Goal: Information Seeking & Learning: Learn about a topic

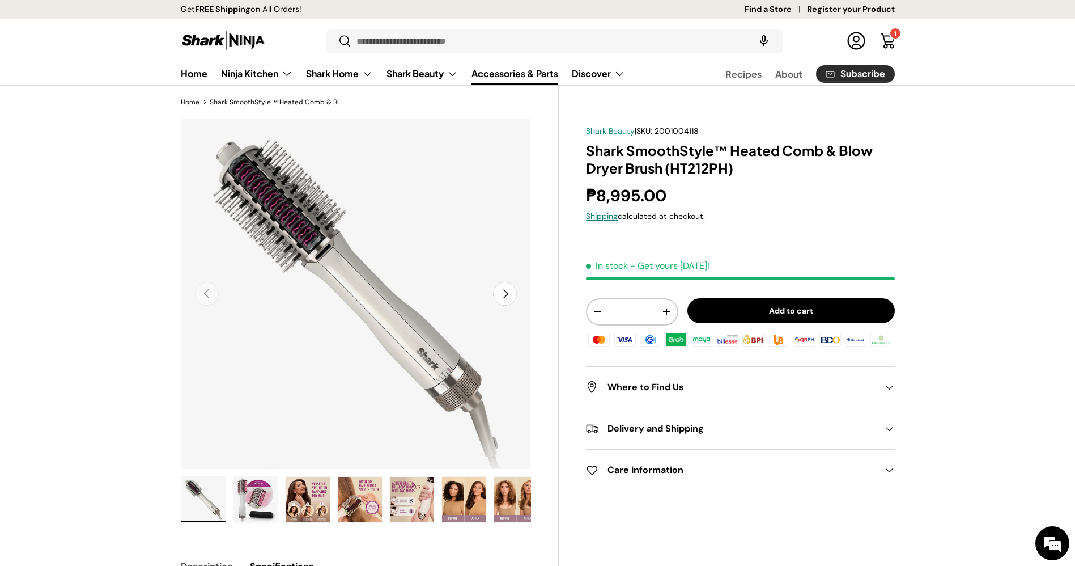
click at [517, 71] on link "Accessories & Parts" at bounding box center [514, 73] width 87 height 22
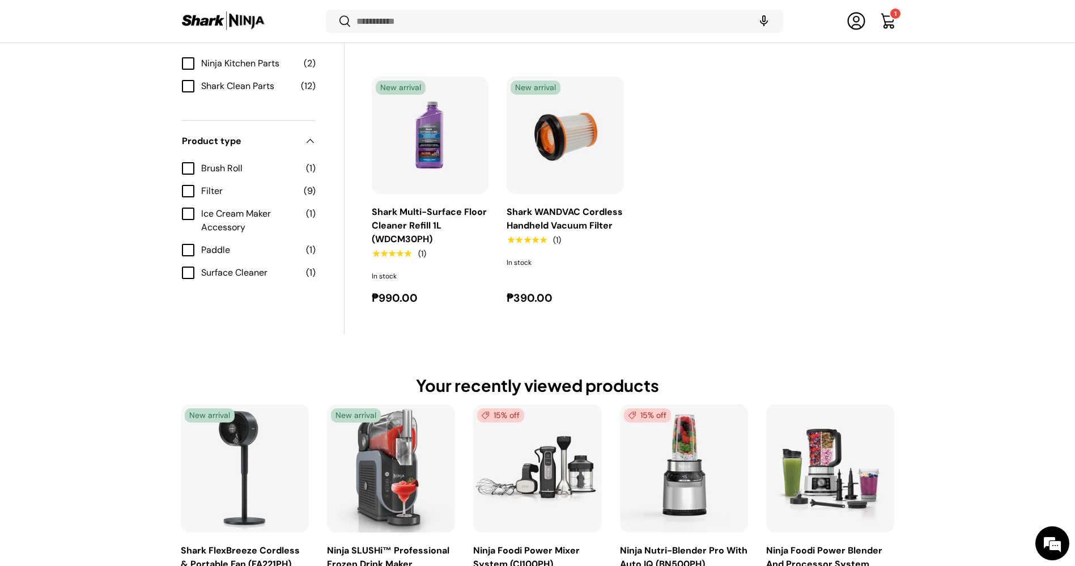
scroll to position [1189, 0]
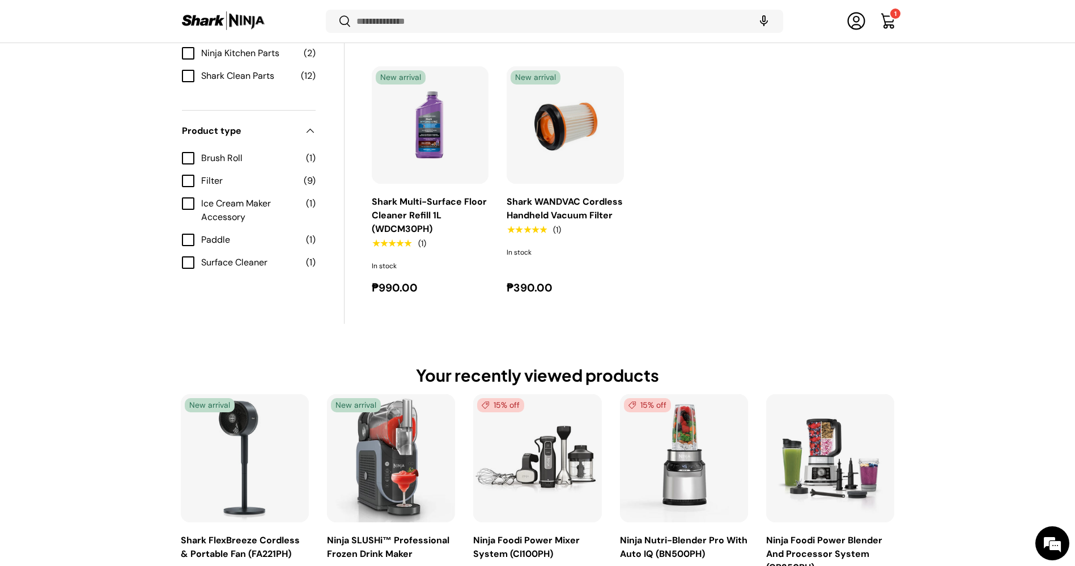
drag, startPoint x: 0, startPoint y: 0, endPoint x: 952, endPoint y: 546, distance: 1097.7
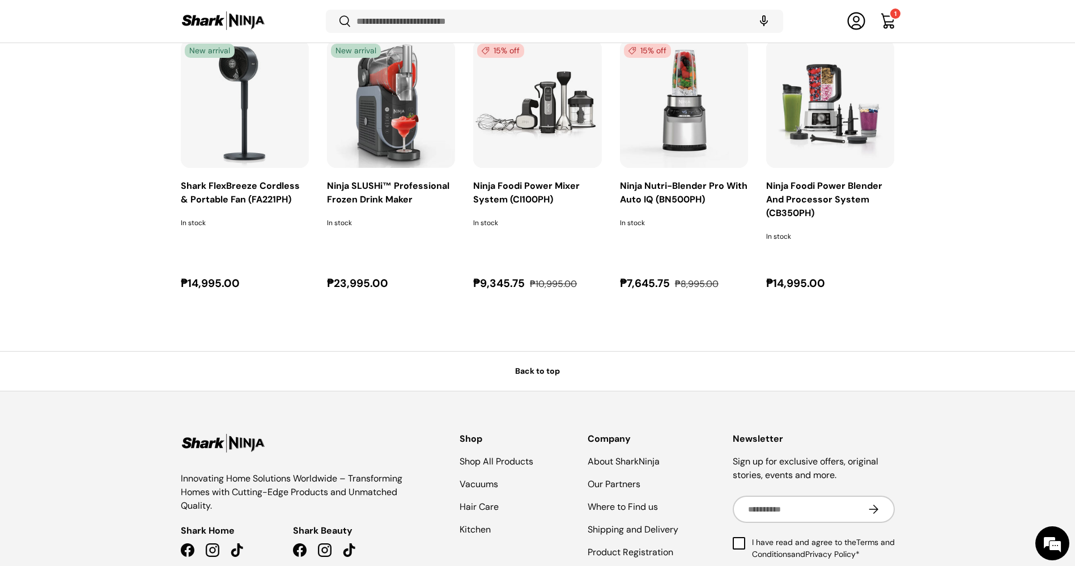
scroll to position [1601, 0]
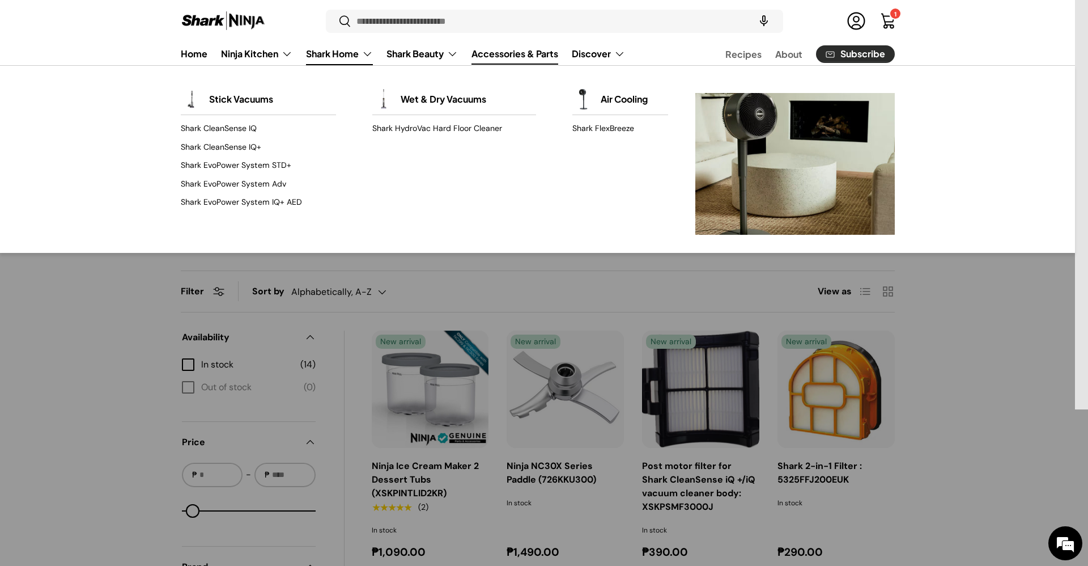
click at [350, 55] on link "Shark Home" at bounding box center [339, 54] width 67 height 23
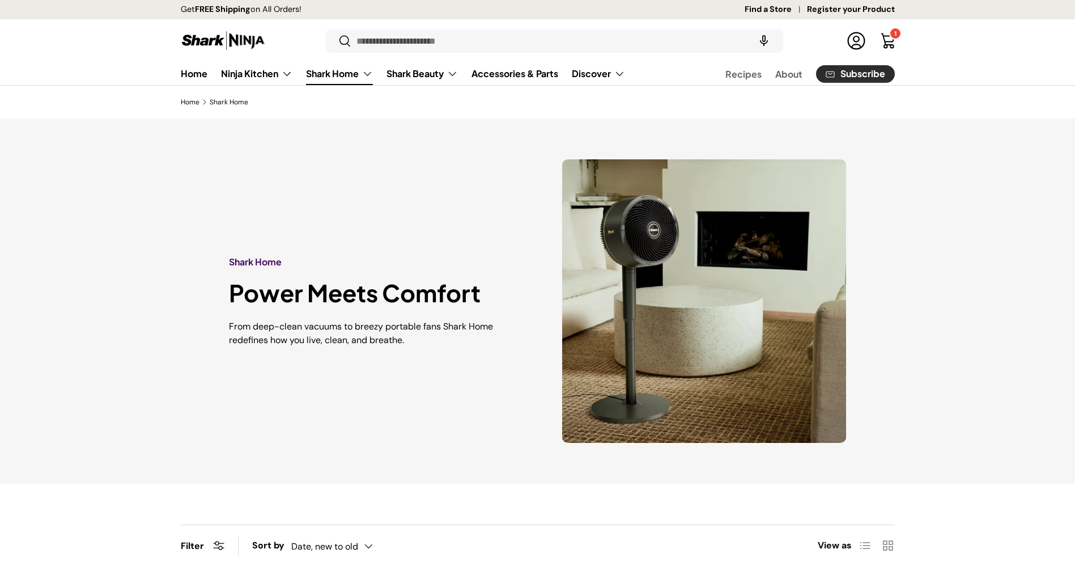
click at [523, 80] on link "Accessories & Parts" at bounding box center [514, 73] width 87 height 22
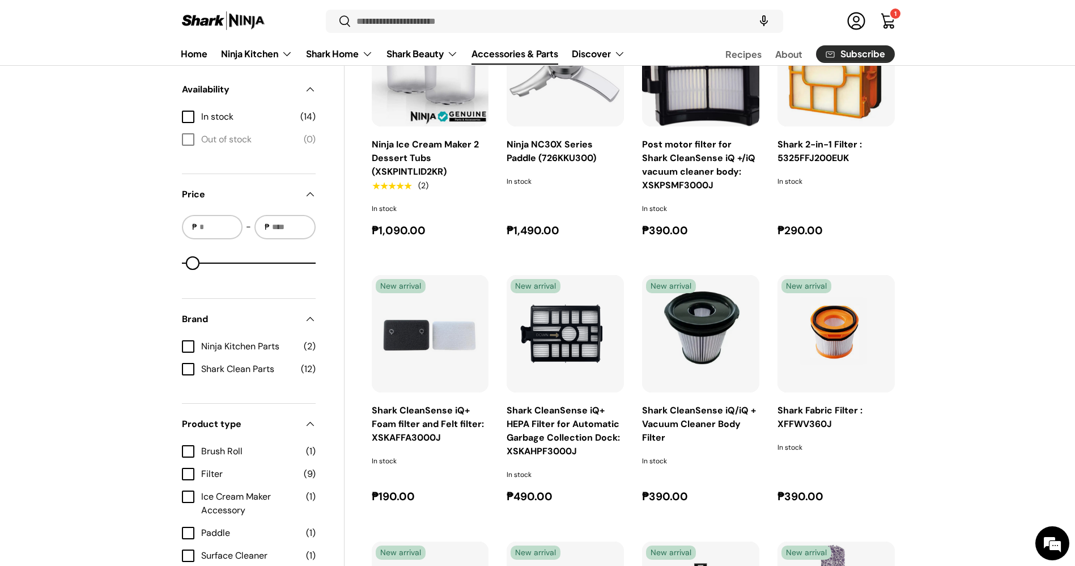
scroll to position [473, 0]
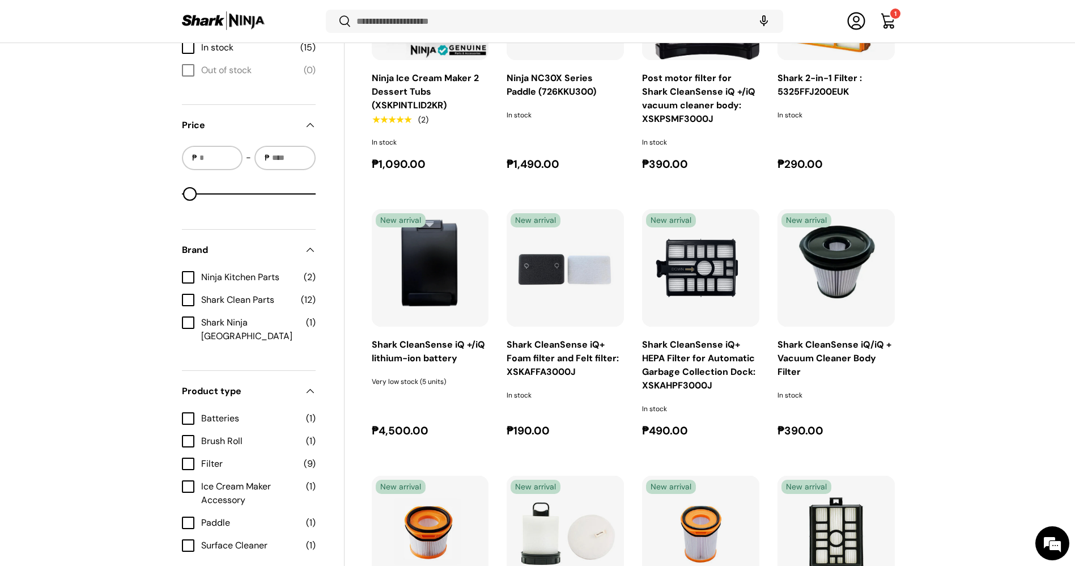
click at [0, 0] on img "Shark CleanSense iQ +/iQ lithium-ion battery" at bounding box center [0, 0] width 0 height 0
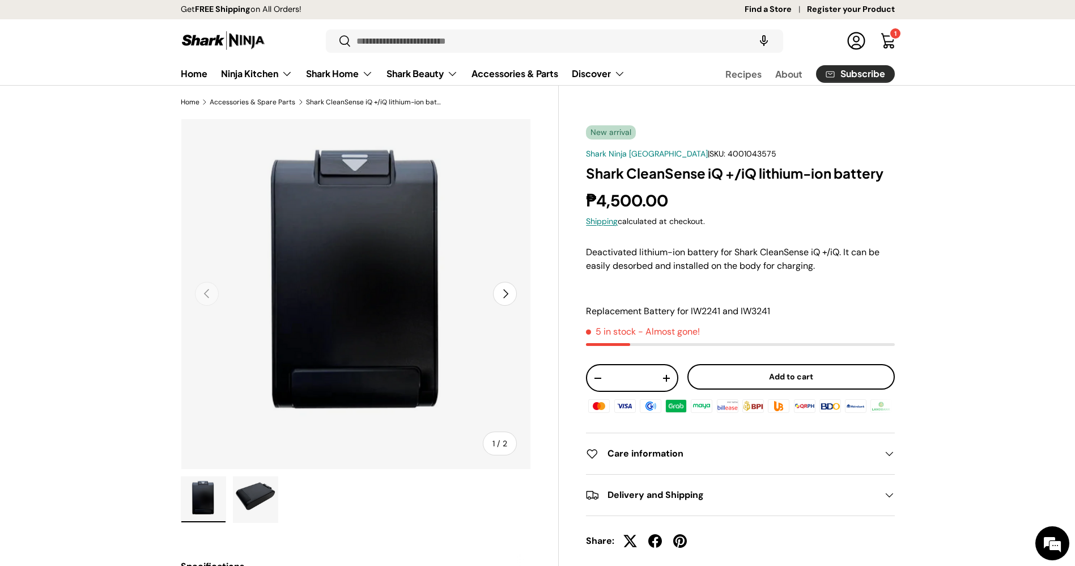
click at [498, 292] on button "Next" at bounding box center [505, 294] width 24 height 24
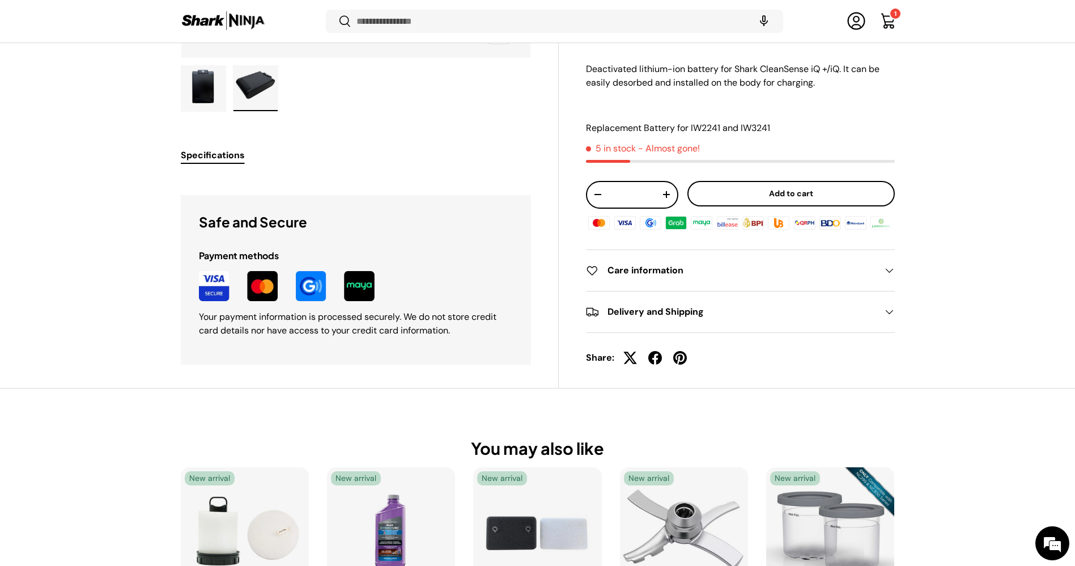
scroll to position [406, 0]
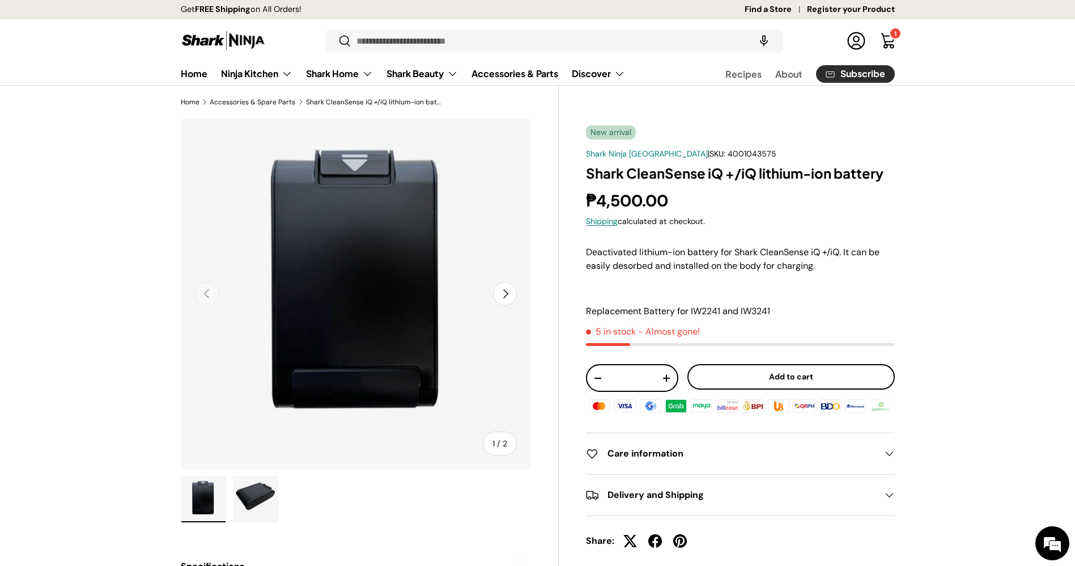
click at [776, 11] on link "Find a Store" at bounding box center [776, 9] width 62 height 12
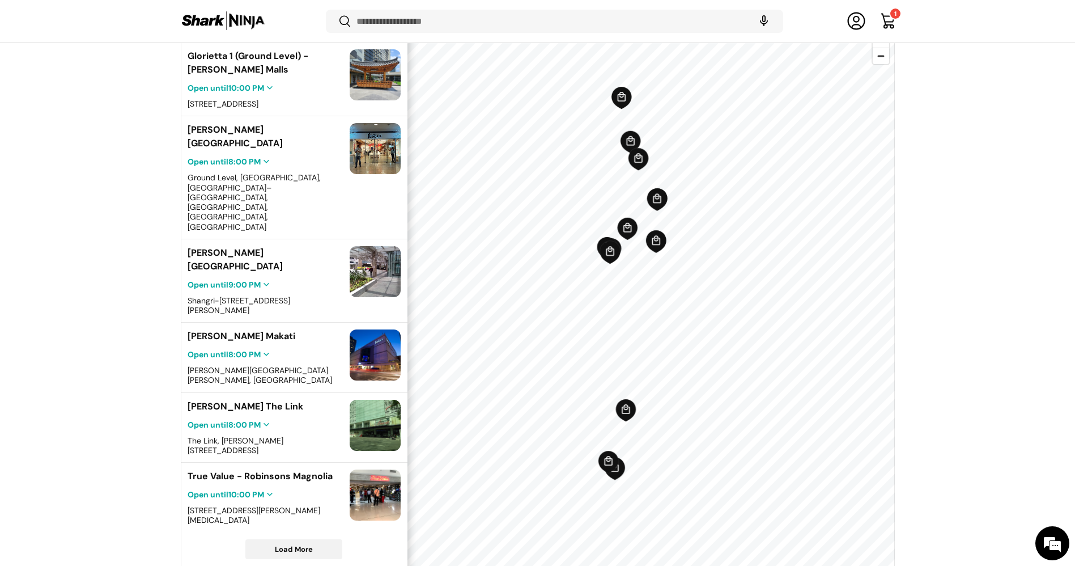
scroll to position [311, 0]
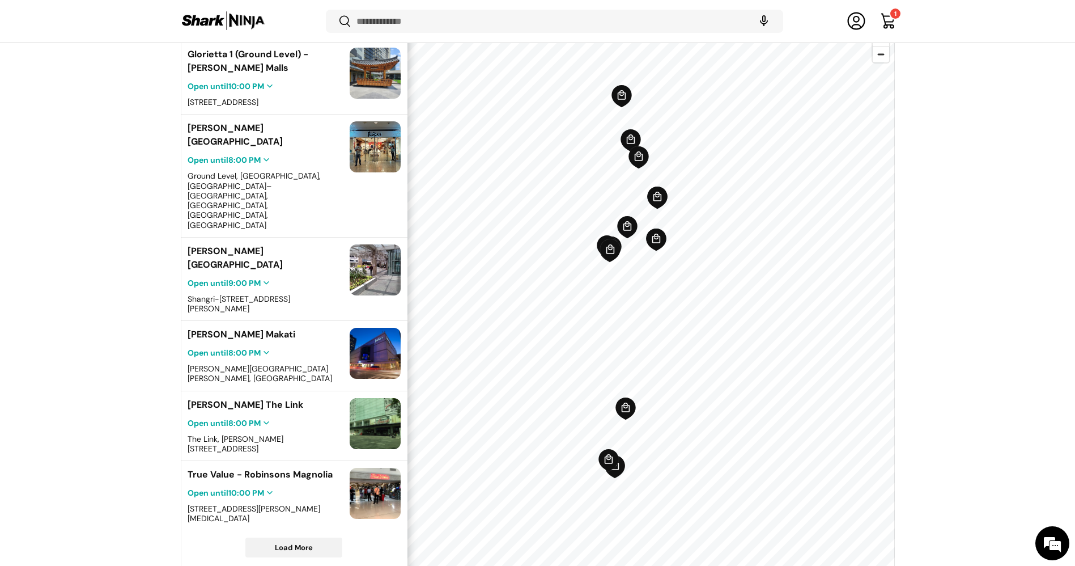
drag, startPoint x: 1088, startPoint y: 106, endPoint x: 1087, endPoint y: 281, distance: 175.1
click at [1074, 281] on html "Skip to content Get FREE Shipping on All Orders! Find a Store Register your Pro…" at bounding box center [537, 376] width 1075 height 1375
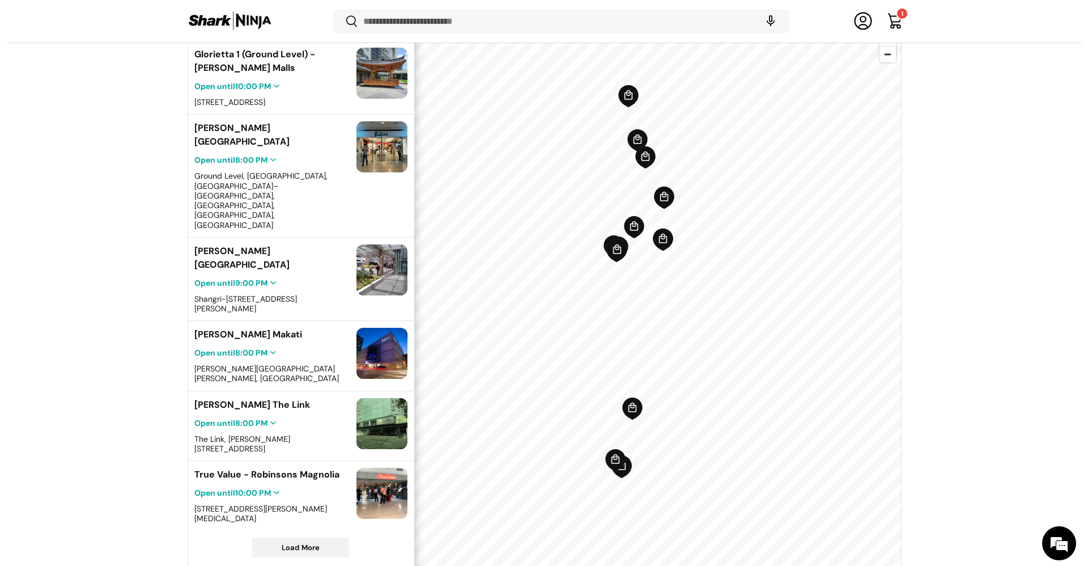
scroll to position [0, 0]
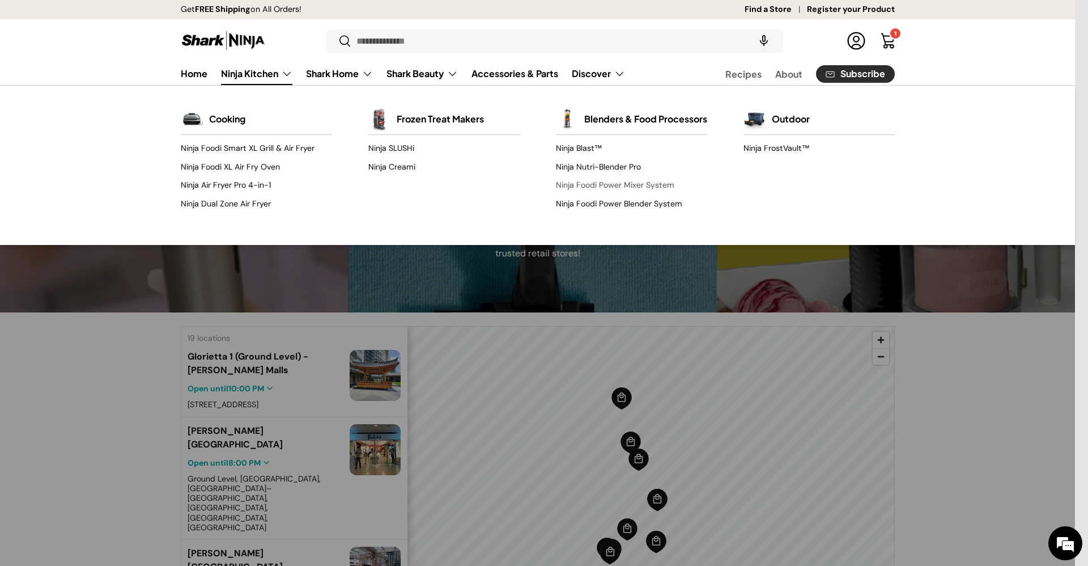
click at [653, 194] on link "Ninja Foodi Power Mixer System" at bounding box center [631, 185] width 151 height 18
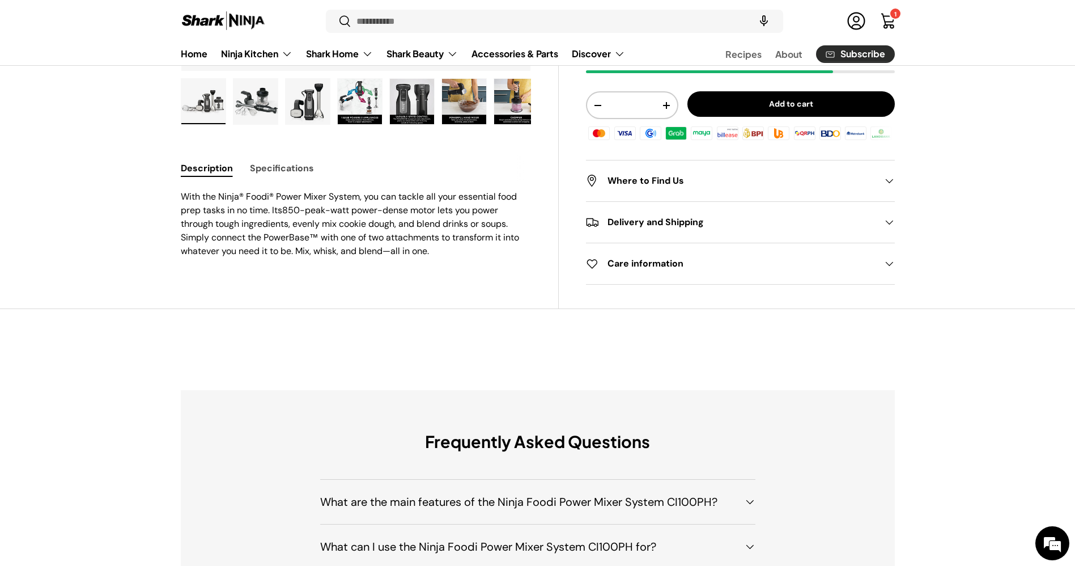
scroll to position [423, 0]
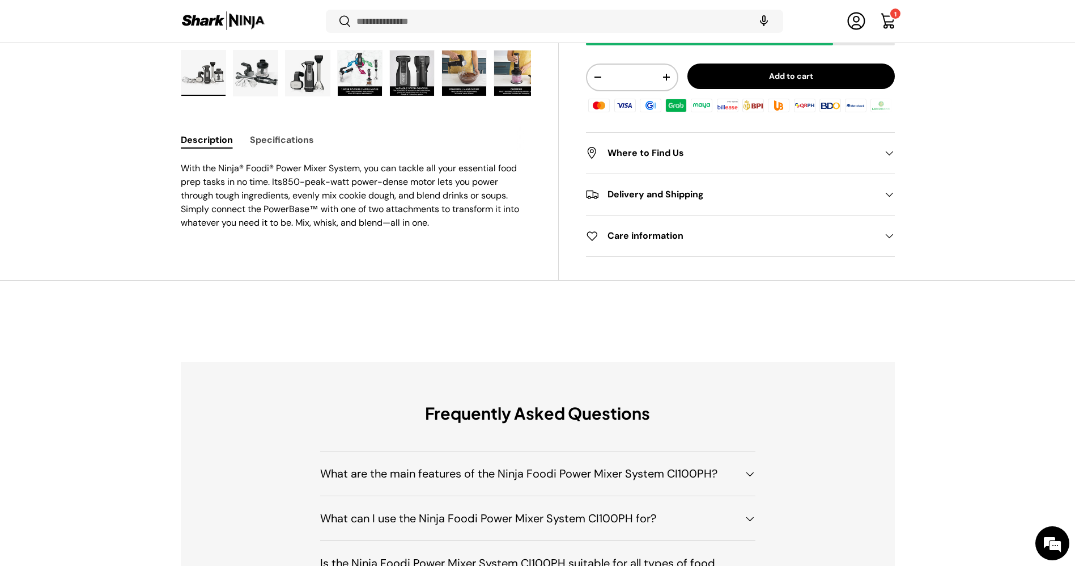
drag, startPoint x: 1088, startPoint y: 129, endPoint x: 1084, endPoint y: 273, distance: 144.5
click at [269, 139] on button "Specifications" at bounding box center [282, 140] width 64 height 26
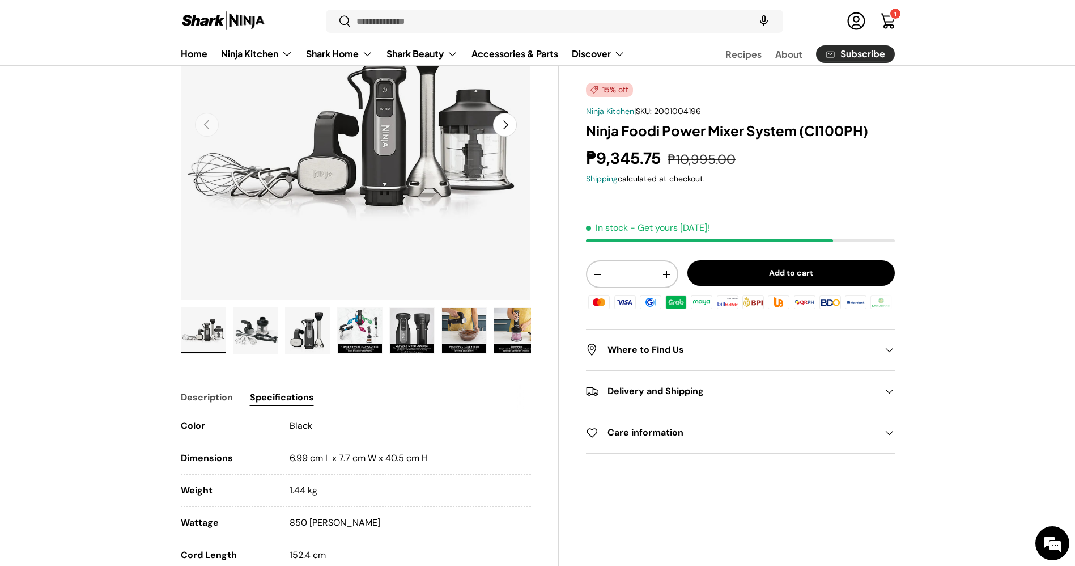
scroll to position [152, 0]
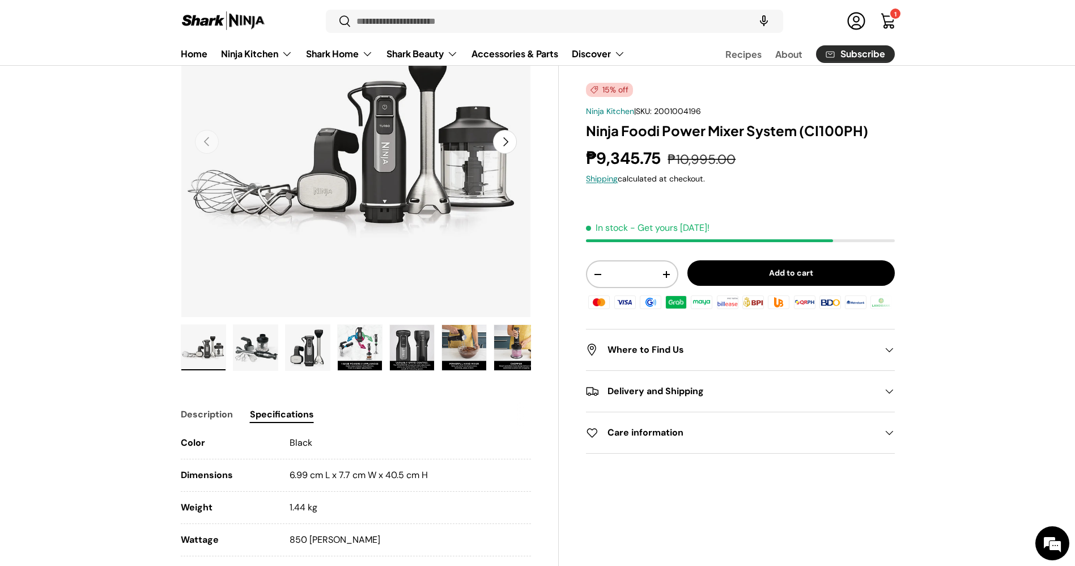
click at [310, 342] on img "Gallery Viewer" at bounding box center [308, 347] width 44 height 45
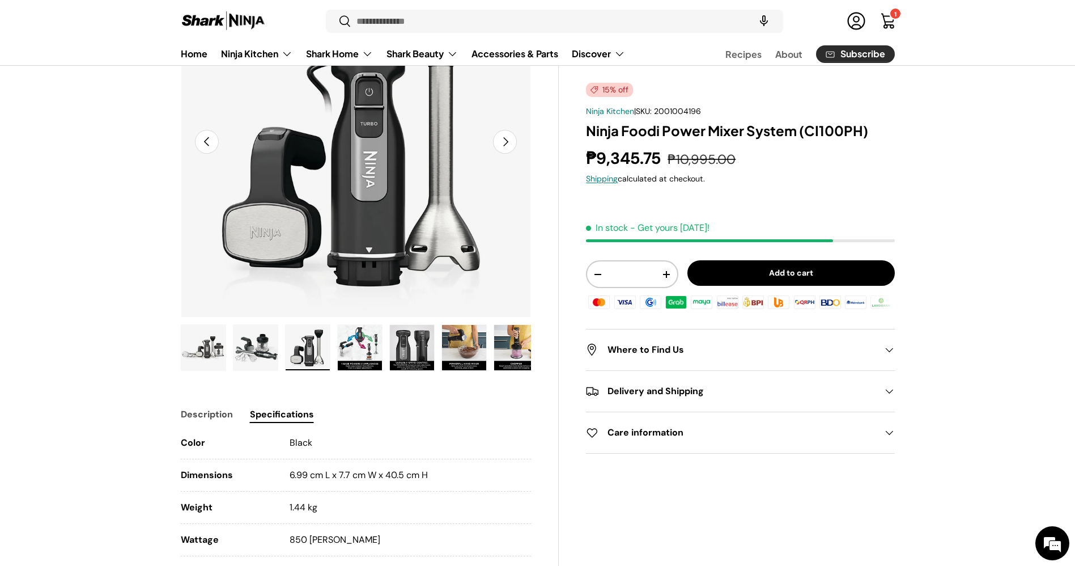
click at [382, 339] on button "Load image 4 in gallery view" at bounding box center [359, 347] width 45 height 46
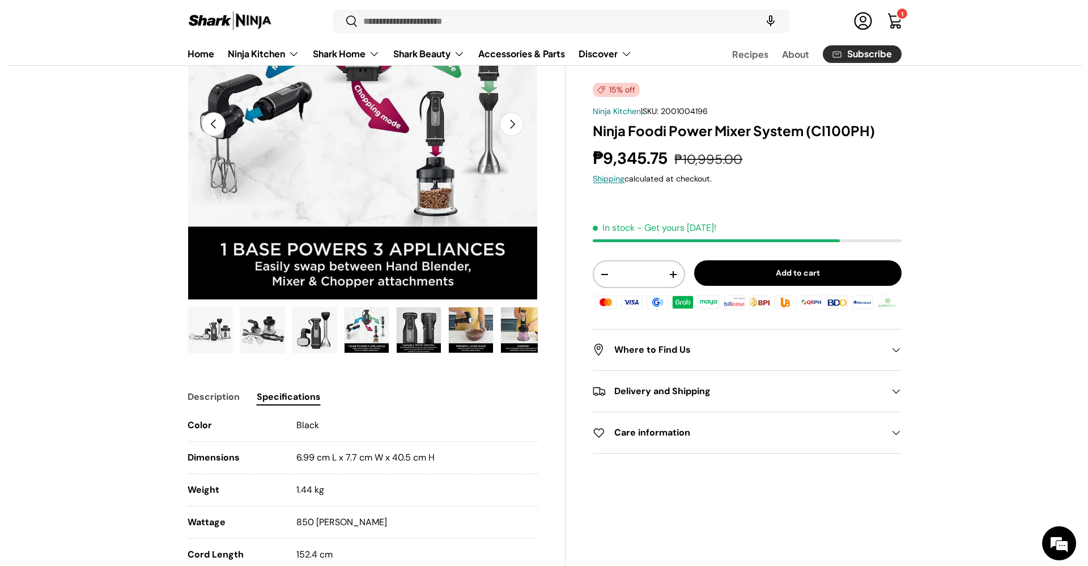
scroll to position [0, 0]
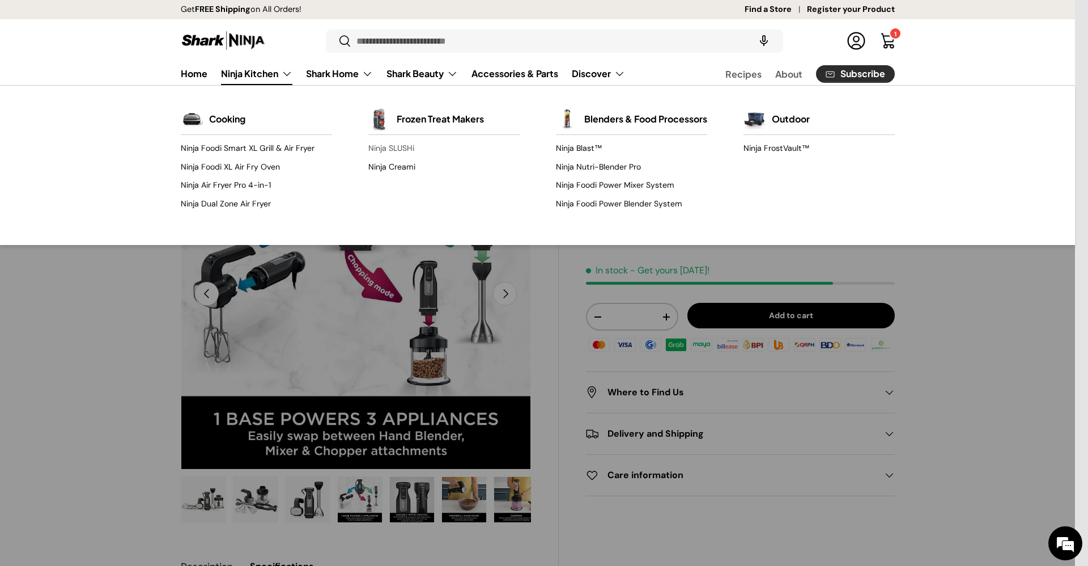
click at [383, 151] on link "Ninja SLUSHi" at bounding box center [443, 148] width 151 height 18
